Goal: Obtain resource: Download file/media

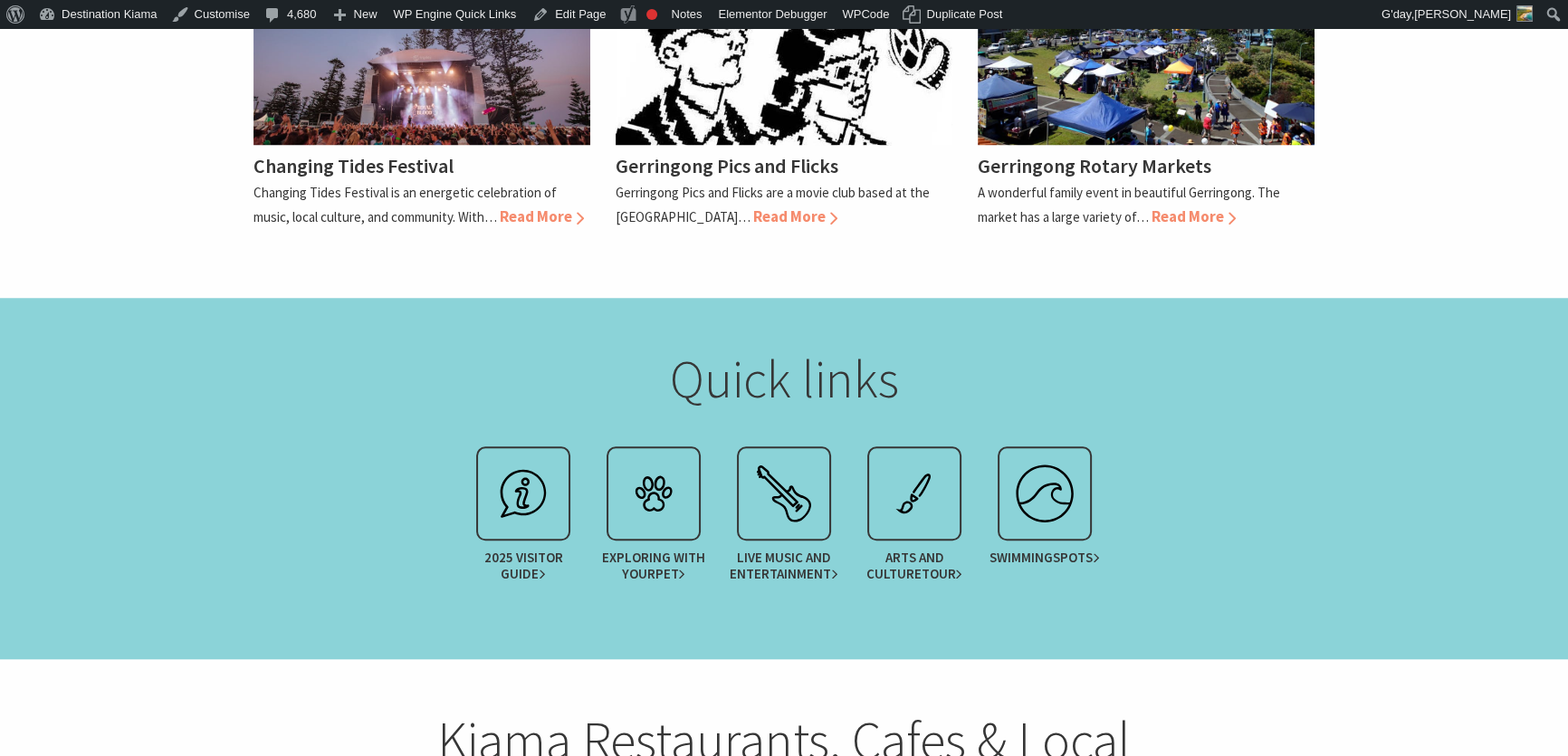
scroll to position [2385, 0]
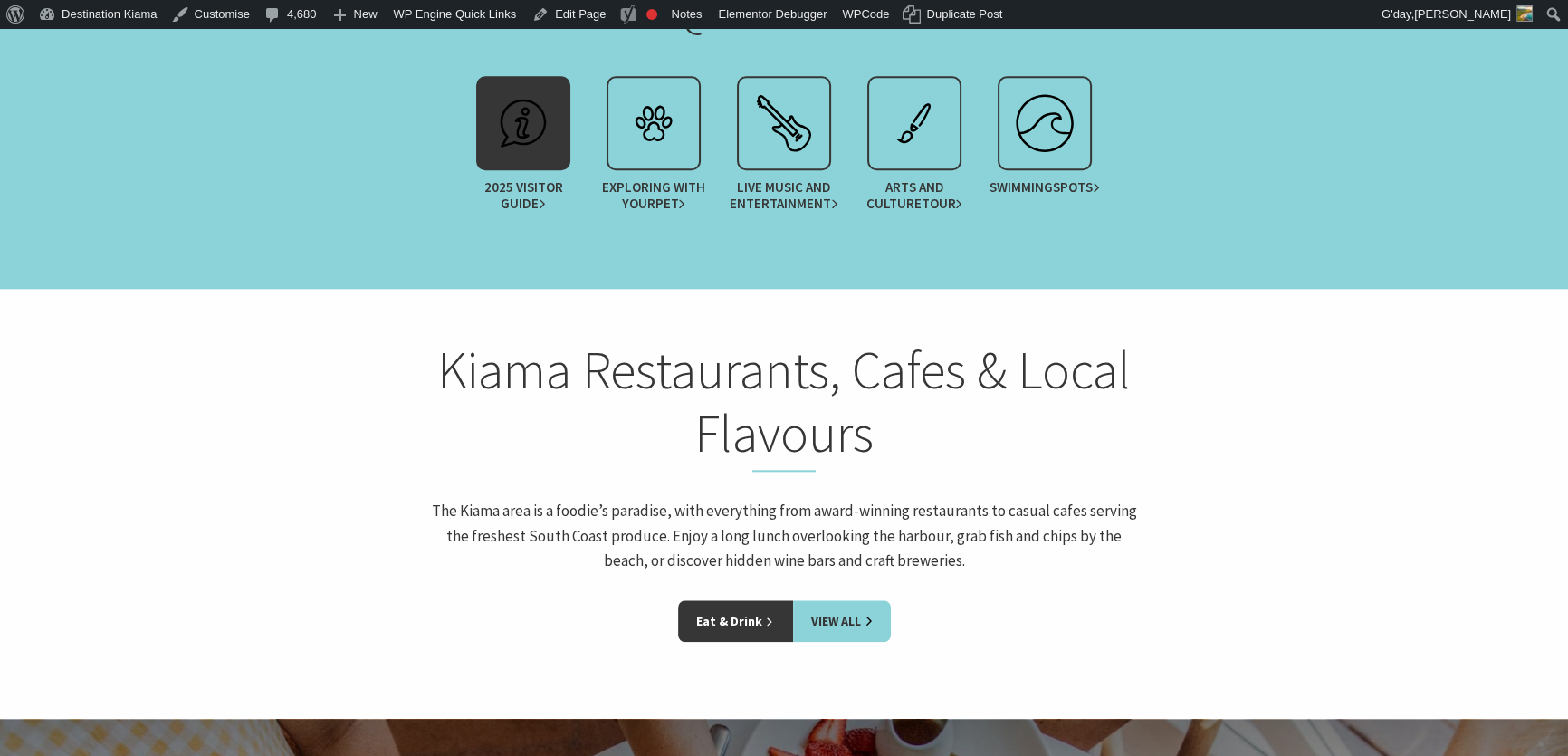
click at [522, 179] on span "2025 Visitor Guide" at bounding box center [522, 196] width 113 height 33
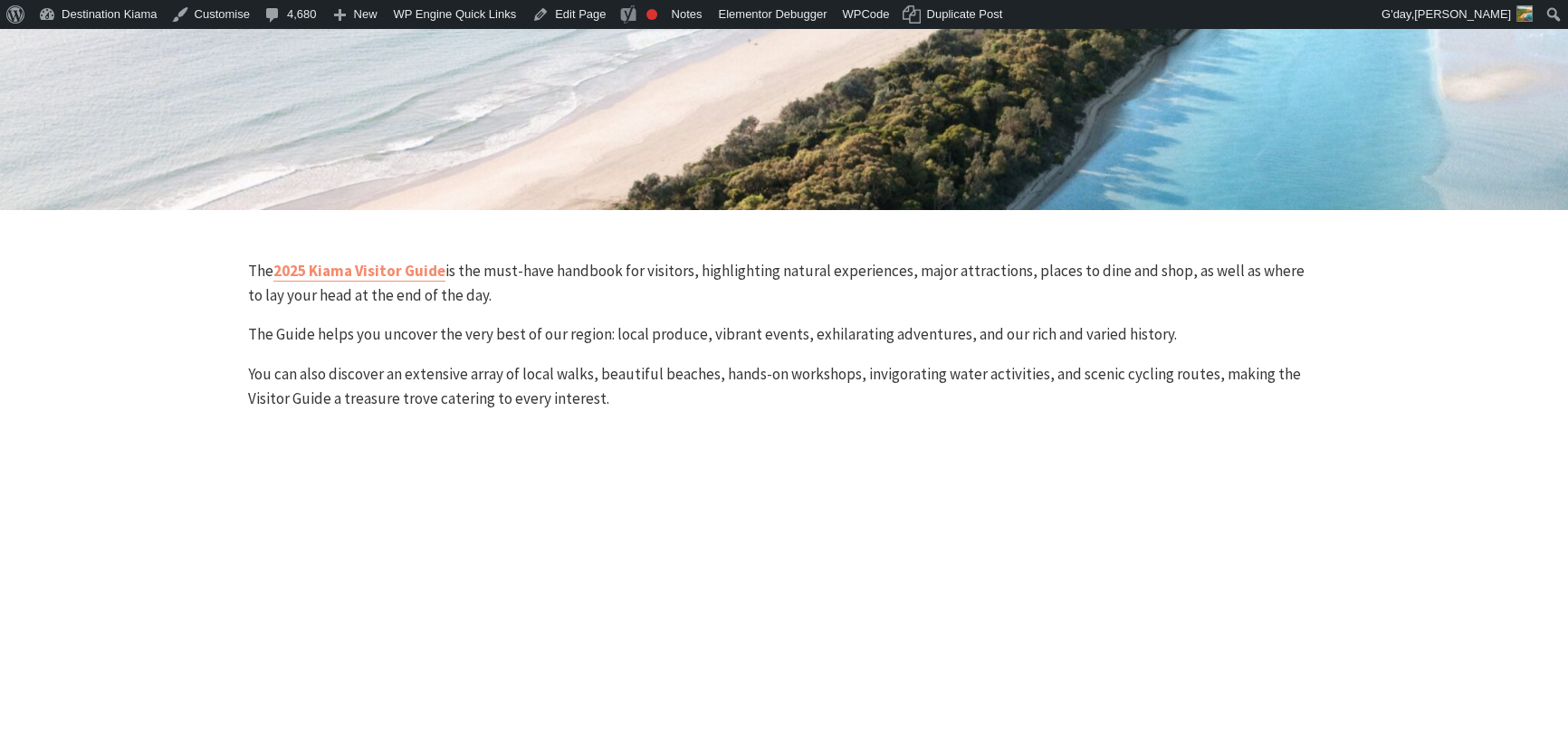
scroll to position [411, 0]
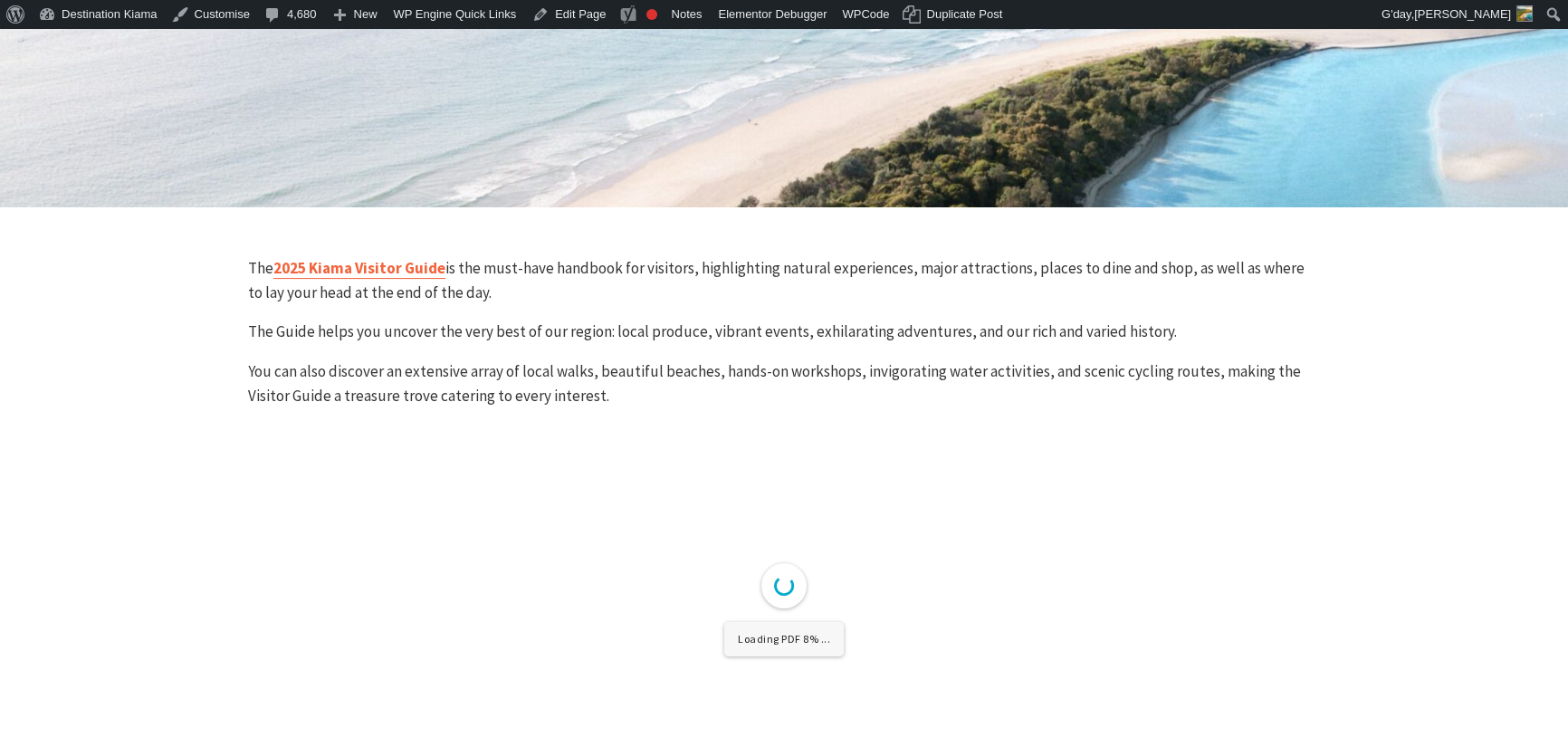
click at [395, 265] on link "2025 Kiama Visitor Guide" at bounding box center [359, 267] width 172 height 21
